Goal: Contribute content

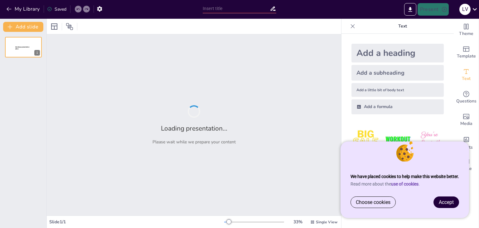
type input "Comparative and Superlative Adjectives: Let's Get Comparing!"
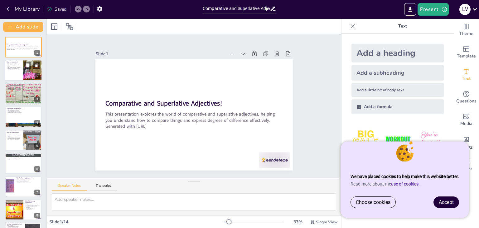
click at [24, 73] on div at bounding box center [33, 70] width 34 height 21
type textarea "Adjectives play a crucial role in language as they enhance our communication by…"
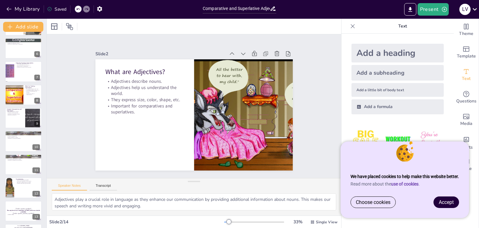
scroll to position [125, 0]
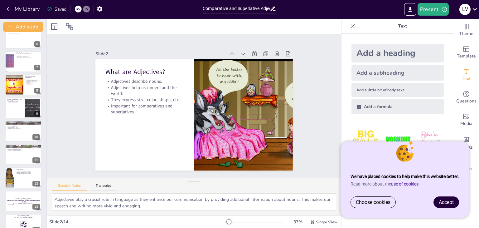
click at [453, 203] on span "Accept" at bounding box center [446, 202] width 15 height 6
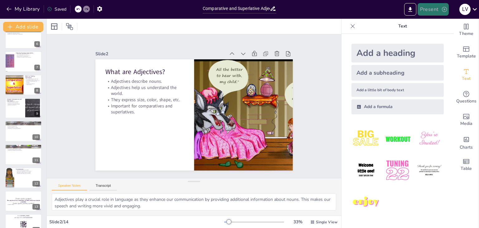
click at [439, 5] on button "Present" at bounding box center [433, 9] width 31 height 12
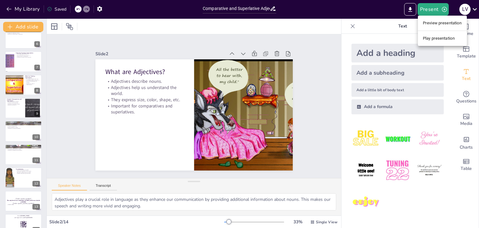
click at [443, 35] on li "Play presentation" at bounding box center [442, 38] width 49 height 10
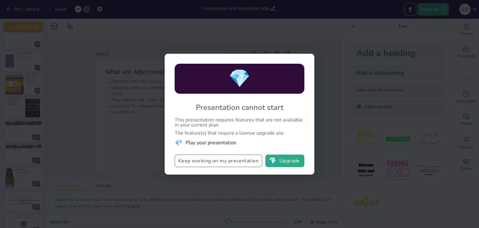
click at [236, 165] on button "Keep working on my presentation" at bounding box center [219, 160] width 88 height 12
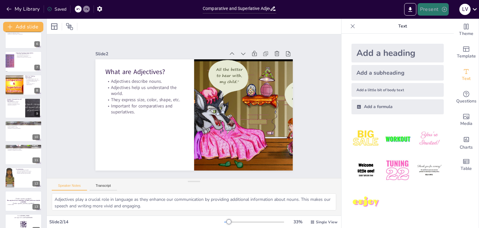
click at [431, 11] on button "Present" at bounding box center [433, 9] width 31 height 12
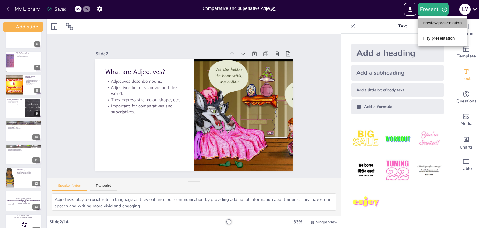
click at [437, 22] on li "Preview presentation" at bounding box center [442, 23] width 49 height 10
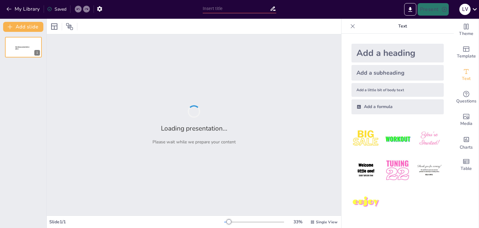
type input "Comparative and Superlative Adjectives: Let's Get Comparing!"
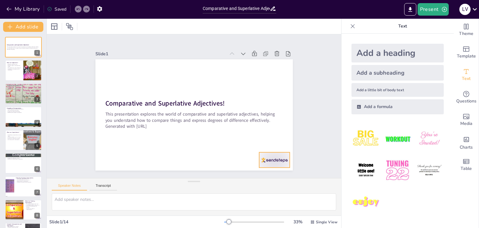
click at [278, 157] on div at bounding box center [274, 159] width 31 height 15
click at [273, 144] on icon at bounding box center [275, 148] width 8 height 8
click at [22, 71] on div at bounding box center [23, 70] width 37 height 21
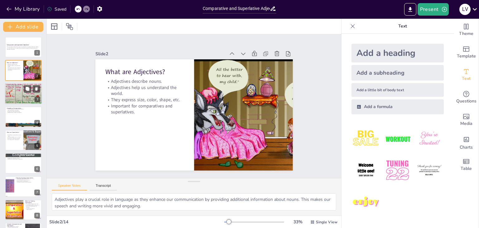
click at [19, 98] on div at bounding box center [23, 94] width 37 height 50
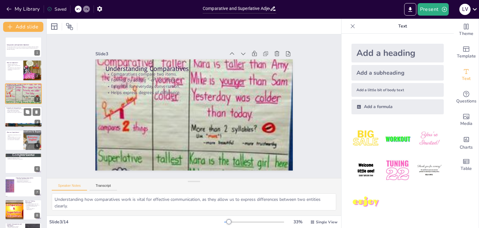
click at [20, 114] on div at bounding box center [23, 116] width 37 height 21
type textarea "Using clear comparative examples helps the audience grasp the concept of compar…"
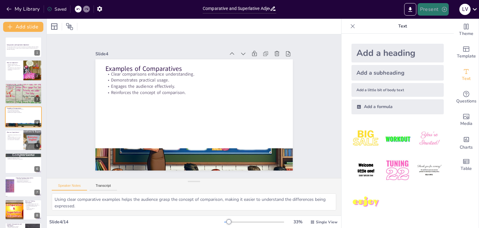
click at [433, 12] on button "Present" at bounding box center [433, 9] width 31 height 12
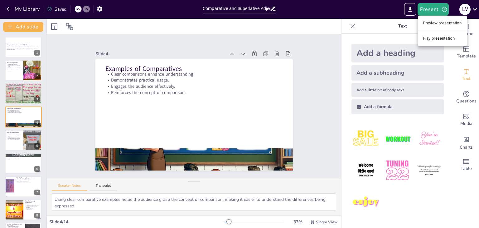
click at [438, 25] on li "Preview presentation" at bounding box center [442, 23] width 49 height 10
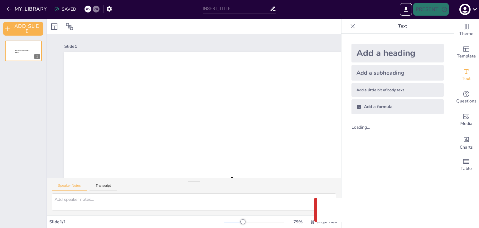
type input "Comparative and Superlative Adjectives: Let's Get Comparing!"
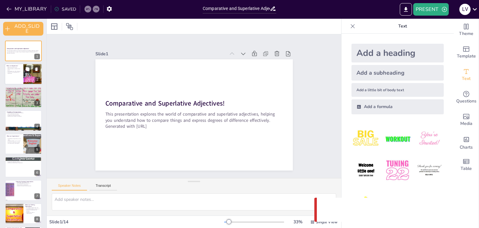
click at [19, 69] on p "Adjectives help us understand the world." at bounding box center [14, 69] width 15 height 2
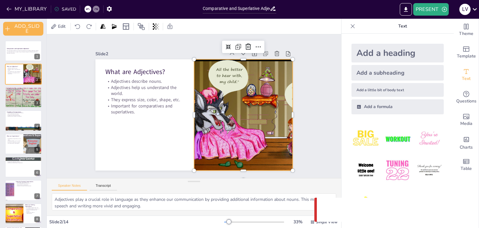
click at [277, 158] on div at bounding box center [243, 114] width 179 height 111
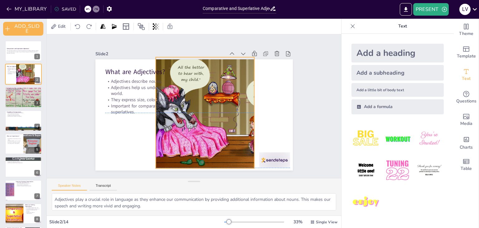
drag, startPoint x: 263, startPoint y: 147, endPoint x: 224, endPoint y: 153, distance: 38.8
click at [224, 153] on div at bounding box center [204, 112] width 179 height 111
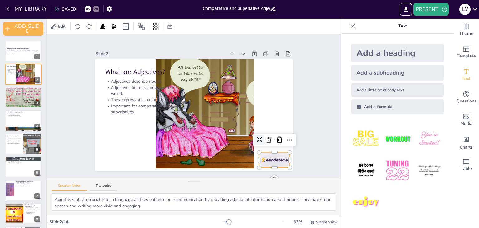
click at [265, 158] on div at bounding box center [274, 159] width 31 height 15
click at [276, 138] on icon at bounding box center [279, 140] width 7 height 7
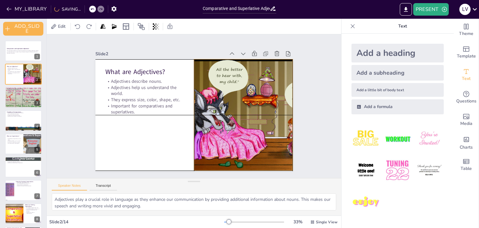
drag, startPoint x: 228, startPoint y: 141, endPoint x: 265, endPoint y: 144, distance: 36.9
click at [265, 144] on div at bounding box center [243, 114] width 179 height 111
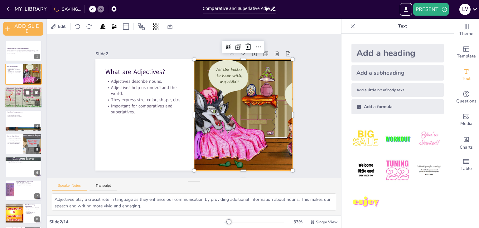
click at [17, 95] on div at bounding box center [23, 98] width 37 height 50
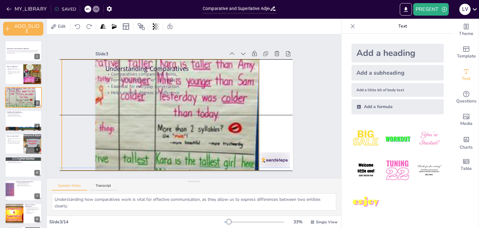
drag, startPoint x: 220, startPoint y: 141, endPoint x: 194, endPoint y: 139, distance: 26.0
click at [194, 139] on div at bounding box center [161, 115] width 198 height 260
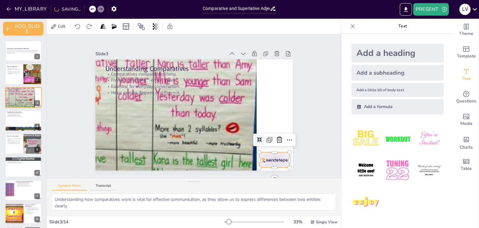
click at [281, 158] on div at bounding box center [274, 159] width 31 height 15
click at [276, 136] on icon at bounding box center [279, 139] width 7 height 7
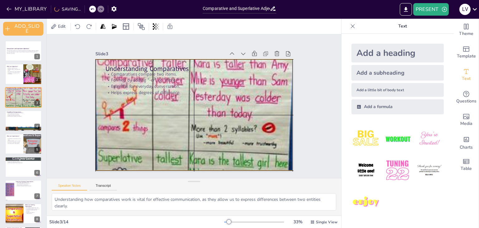
drag, startPoint x: 240, startPoint y: 142, endPoint x: 264, endPoint y: 143, distance: 23.4
click at [264, 143] on div at bounding box center [194, 115] width 198 height 260
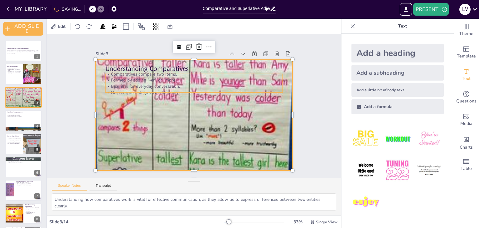
click at [147, 77] on p "Formed by adding "-er" or "more."" at bounding box center [194, 80] width 178 height 6
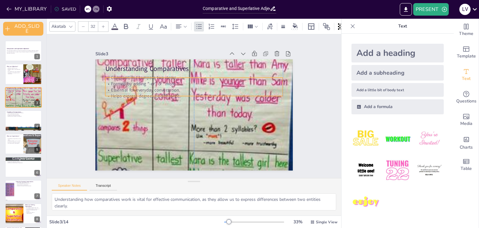
drag, startPoint x: 147, startPoint y: 76, endPoint x: 147, endPoint y: 81, distance: 5.0
click at [147, 81] on p "Formed by adding "-er" or "more."" at bounding box center [194, 84] width 178 height 6
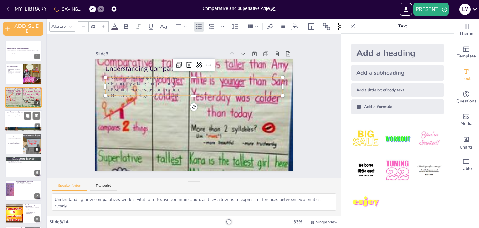
click at [16, 125] on div at bounding box center [23, 120] width 37 height 21
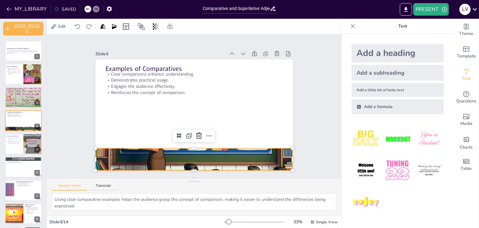
click at [215, 148] on div at bounding box center [194, 160] width 198 height 198
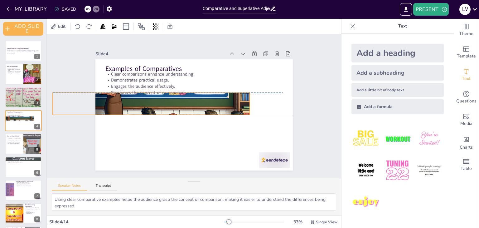
drag, startPoint x: 185, startPoint y: 141, endPoint x: 172, endPoint y: 97, distance: 46.0
click at [172, 97] on div at bounding box center [152, 104] width 198 height 198
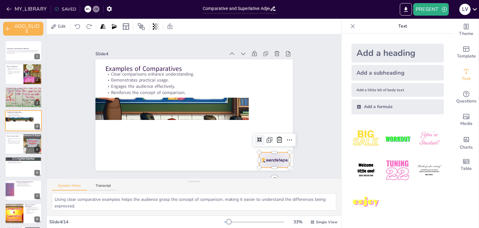
click at [275, 155] on div at bounding box center [274, 159] width 31 height 15
click at [276, 139] on icon at bounding box center [279, 139] width 7 height 7
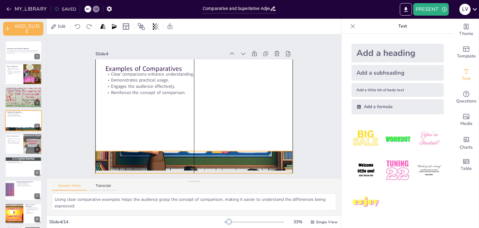
drag, startPoint x: 211, startPoint y: 107, endPoint x: 254, endPoint y: 156, distance: 65.5
click at [254, 156] on div at bounding box center [194, 162] width 198 height 198
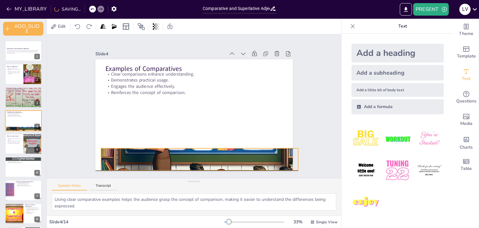
drag, startPoint x: 166, startPoint y: 156, endPoint x: 155, endPoint y: 155, distance: 11.6
click at [171, 155] on div at bounding box center [200, 160] width 198 height 198
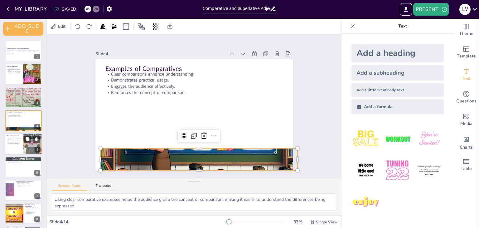
click at [26, 145] on div at bounding box center [32, 143] width 37 height 21
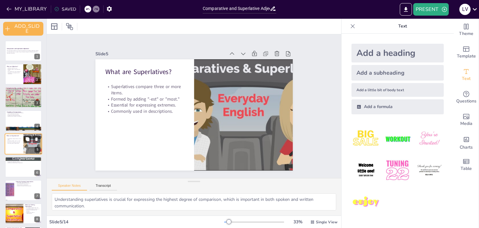
scroll to position [12, 0]
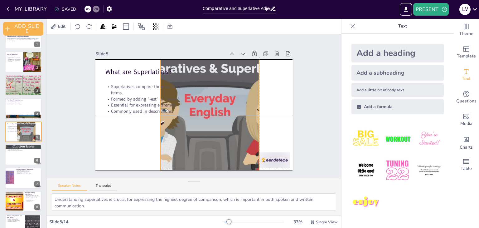
drag, startPoint x: 231, startPoint y: 143, endPoint x: 208, endPoint y: 143, distance: 23.1
click at [208, 143] on div at bounding box center [210, 114] width 198 height 111
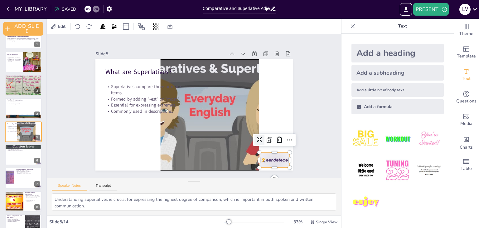
click at [263, 160] on div at bounding box center [274, 159] width 31 height 15
click at [276, 141] on icon at bounding box center [279, 139] width 7 height 7
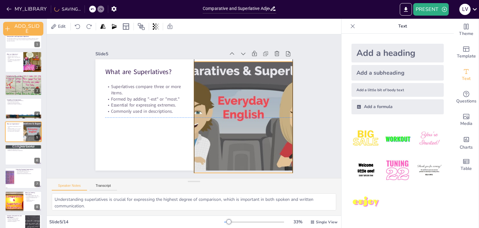
drag, startPoint x: 261, startPoint y: 139, endPoint x: 120, endPoint y: 154, distance: 141.2
click at [276, 139] on div at bounding box center [244, 117] width 198 height 111
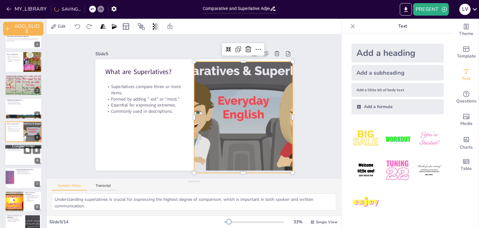
click at [19, 156] on div at bounding box center [23, 154] width 37 height 21
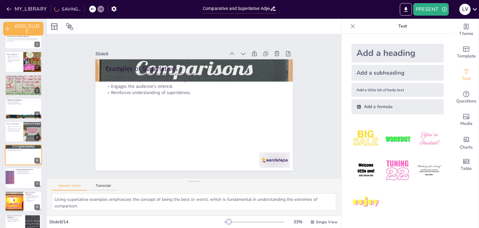
scroll to position [35, 0]
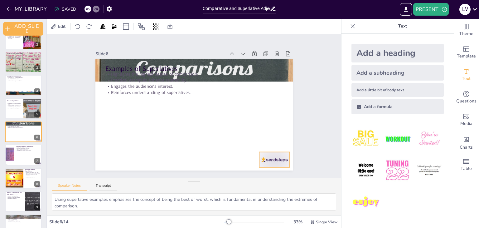
click at [268, 157] on div at bounding box center [274, 159] width 31 height 15
click at [277, 136] on icon at bounding box center [280, 139] width 6 height 6
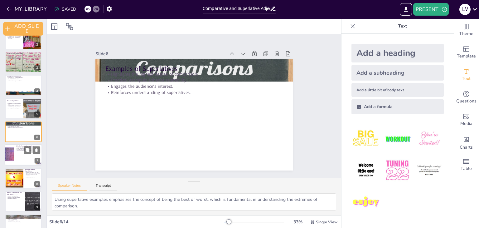
click at [23, 150] on p "Important for effective communication." at bounding box center [28, 150] width 24 height 1
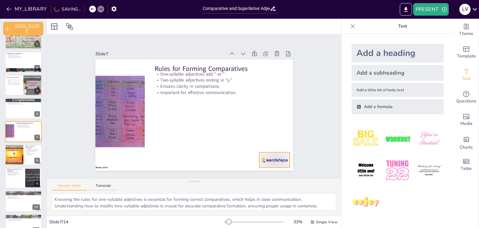
click at [271, 156] on div at bounding box center [274, 159] width 31 height 15
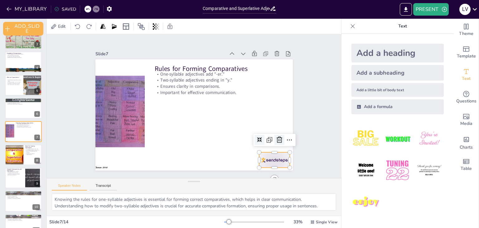
drag, startPoint x: 276, startPoint y: 135, endPoint x: 273, endPoint y: 135, distance: 3.4
click at [276, 136] on icon at bounding box center [279, 139] width 7 height 7
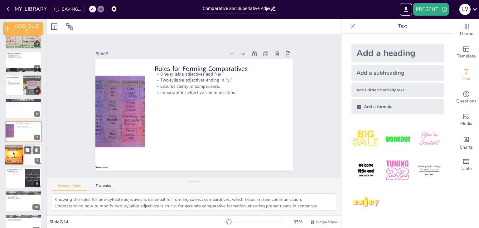
click at [20, 151] on div at bounding box center [13, 154] width 37 height 21
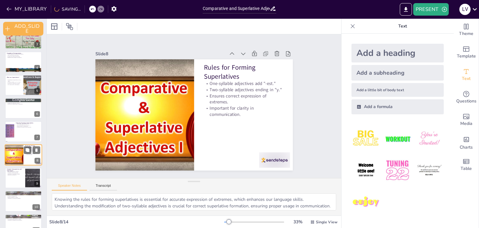
scroll to position [82, 0]
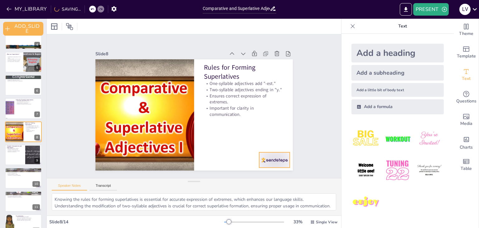
click at [268, 156] on div at bounding box center [274, 159] width 31 height 15
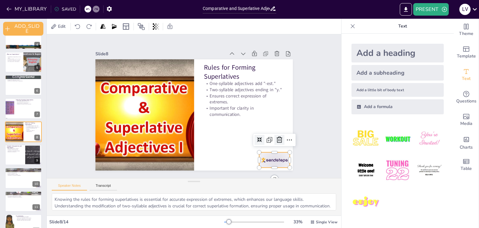
click at [276, 139] on icon at bounding box center [279, 139] width 7 height 7
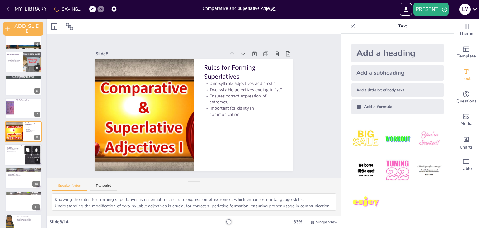
click at [23, 159] on div at bounding box center [23, 154] width 37 height 21
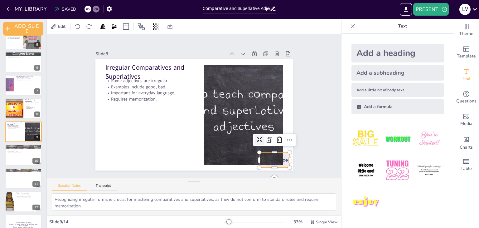
click at [282, 154] on div at bounding box center [274, 159] width 31 height 15
click at [276, 136] on icon at bounding box center [279, 139] width 7 height 7
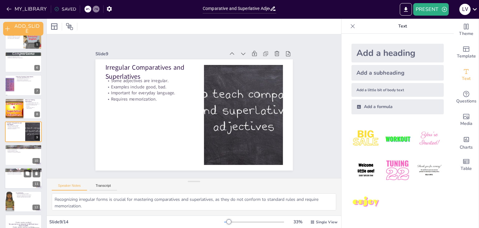
click at [21, 158] on div at bounding box center [23, 154] width 37 height 21
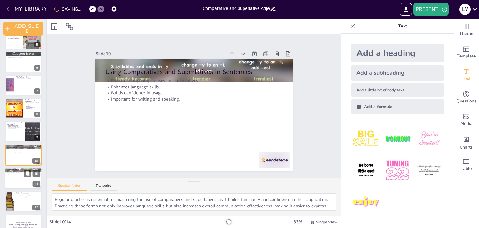
scroll to position [128, 0]
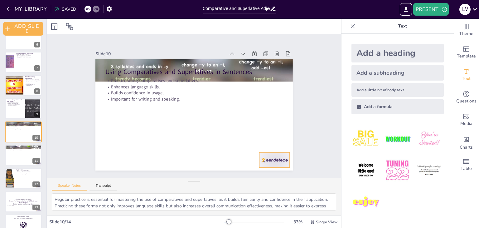
click at [276, 156] on div at bounding box center [274, 159] width 31 height 15
click at [277, 138] on icon at bounding box center [280, 139] width 6 height 6
click at [17, 164] on div at bounding box center [23, 154] width 37 height 21
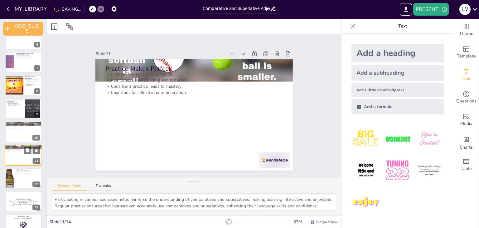
scroll to position [140, 0]
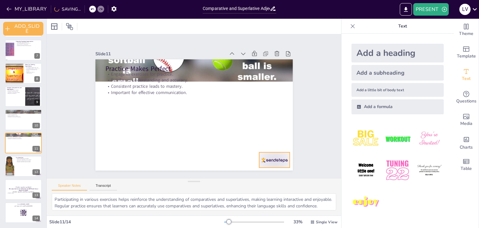
click at [263, 158] on div at bounding box center [274, 159] width 31 height 15
click at [279, 135] on icon at bounding box center [282, 138] width 7 height 7
click at [17, 173] on div at bounding box center [23, 165] width 37 height 21
type textarea "Incorporating games into learning helps to create a fun atmosphere, making the …"
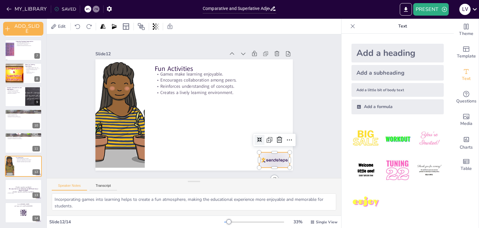
drag, startPoint x: 272, startPoint y: 158, endPoint x: 271, endPoint y: 154, distance: 3.5
click at [272, 158] on div at bounding box center [274, 159] width 31 height 15
click at [276, 138] on icon at bounding box center [279, 139] width 7 height 7
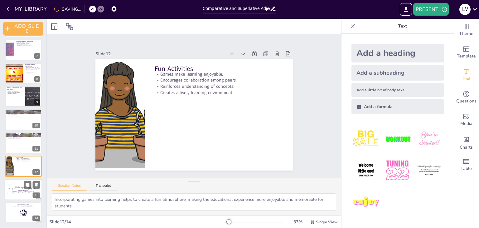
click at [26, 193] on div at bounding box center [23, 189] width 37 height 21
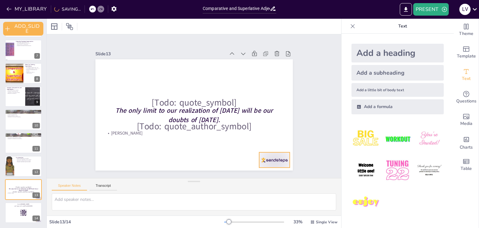
click at [273, 155] on div at bounding box center [274, 159] width 31 height 15
click at [276, 136] on icon at bounding box center [279, 139] width 7 height 7
click at [22, 214] on rect at bounding box center [23, 212] width 7 height 7
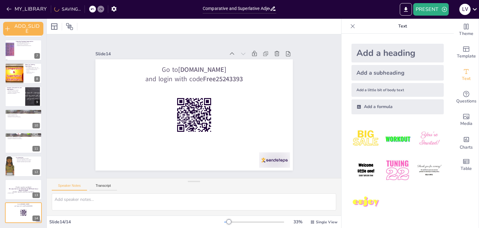
scroll to position [140, 0]
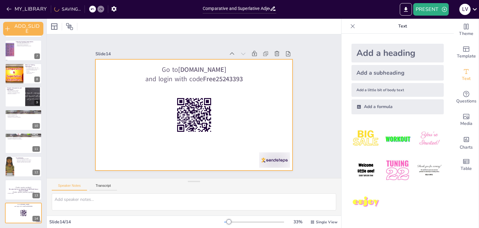
click at [273, 152] on div at bounding box center [274, 159] width 31 height 15
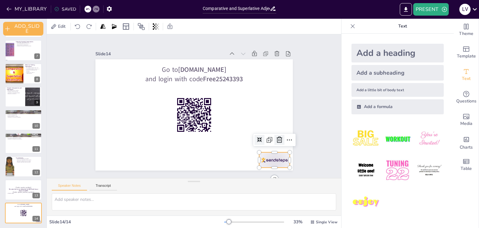
click at [276, 137] on icon at bounding box center [279, 139] width 7 height 7
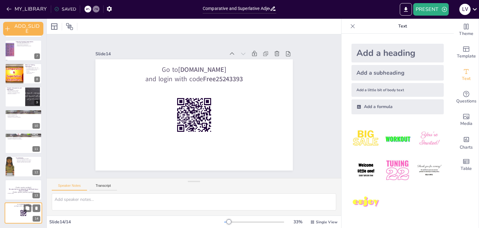
scroll to position [140, 0]
click at [274, 51] on icon at bounding box center [277, 54] width 6 height 6
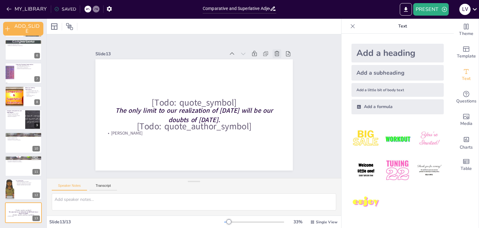
click at [274, 51] on icon at bounding box center [277, 54] width 6 height 6
type textarea "Incorporating games into learning helps to create a fun atmosphere, making the …"
